Goal: Task Accomplishment & Management: Use online tool/utility

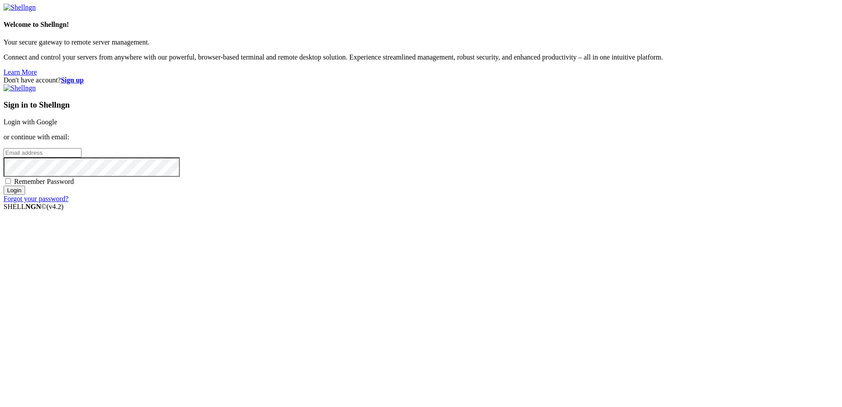
click at [82, 157] on input "email" at bounding box center [43, 152] width 78 height 9
click at [82, 157] on input "archi" at bounding box center [43, 152] width 78 height 9
type input "[EMAIL_ADDRESS][DOMAIN_NAME]"
click at [4, 186] on input "Login" at bounding box center [15, 190] width 22 height 9
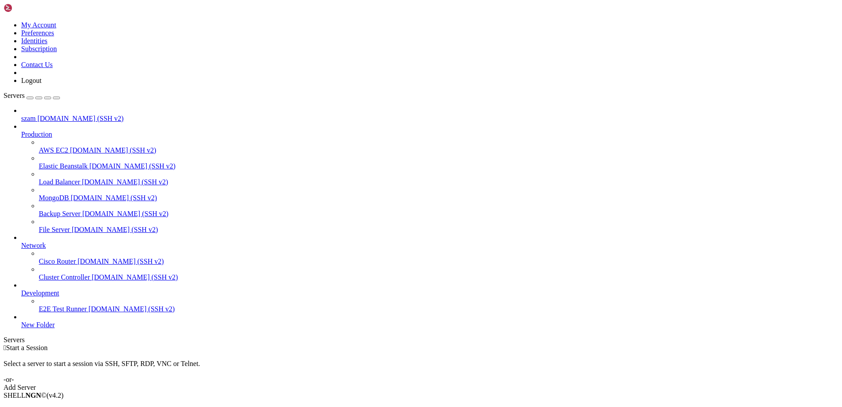
click at [100, 406] on li "Connect" at bounding box center [61, 410] width 80 height 8
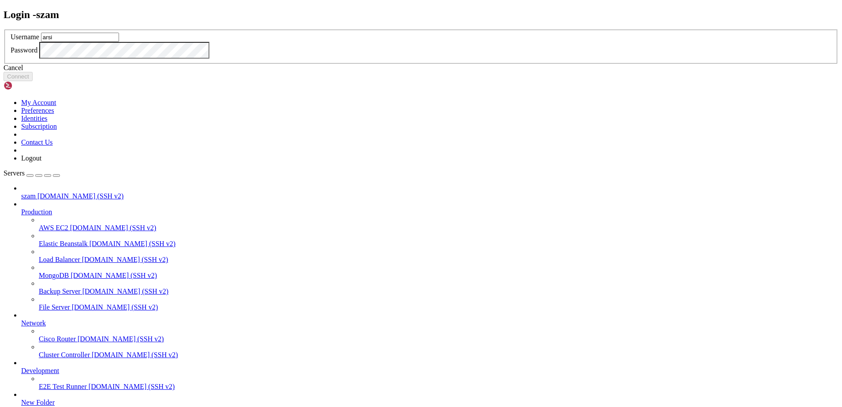
type input "arsi"
click button "Connect" at bounding box center [18, 76] width 29 height 9
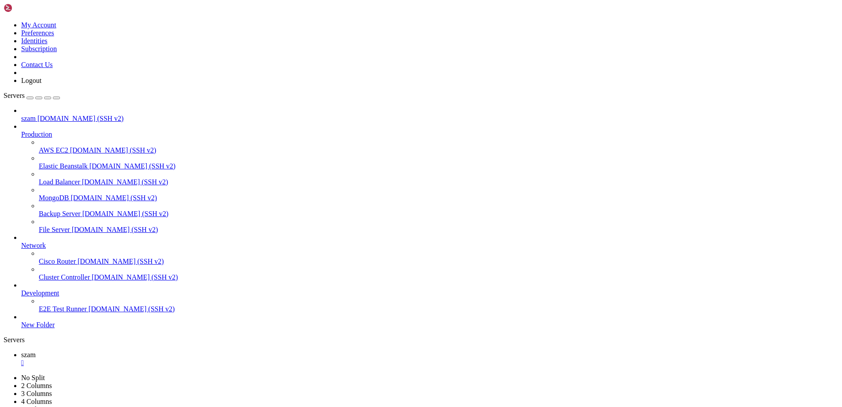
drag, startPoint x: 171, startPoint y: 654, endPoint x: 140, endPoint y: 651, distance: 30.9
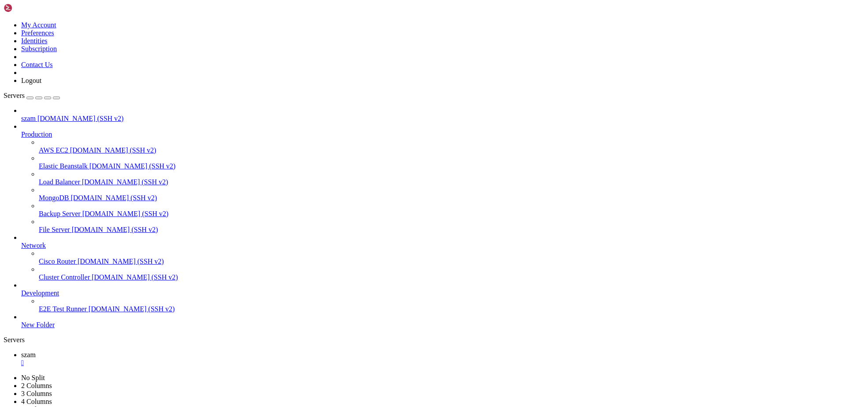
drag, startPoint x: 11, startPoint y: 654, endPoint x: 46, endPoint y: 648, distance: 35.3
